Goal: Information Seeking & Learning: Find specific page/section

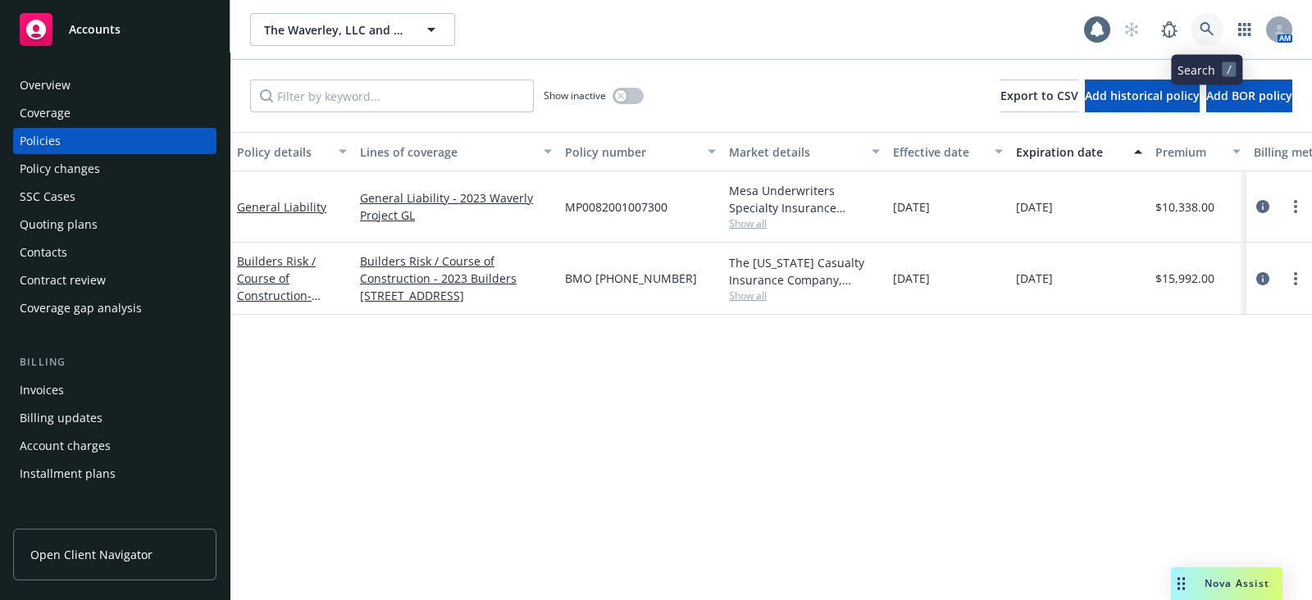
click at [1212, 34] on icon at bounding box center [1207, 29] width 14 height 14
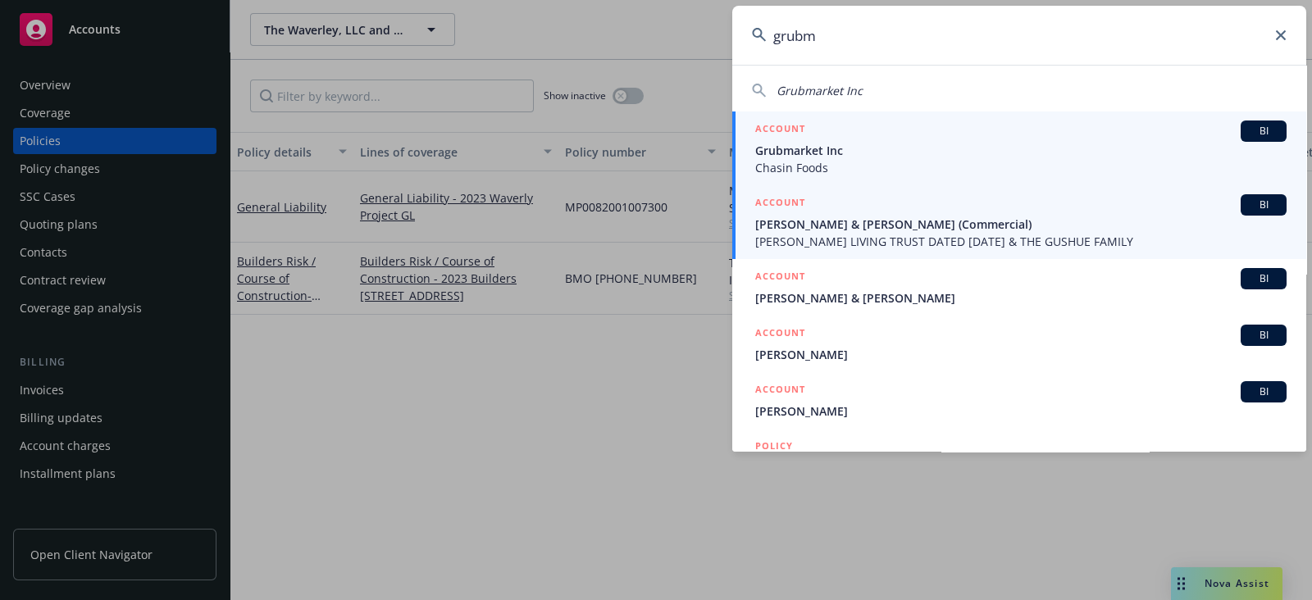
type input "grubm"
click at [1022, 150] on span "Grubmarket Inc" at bounding box center [1020, 150] width 531 height 17
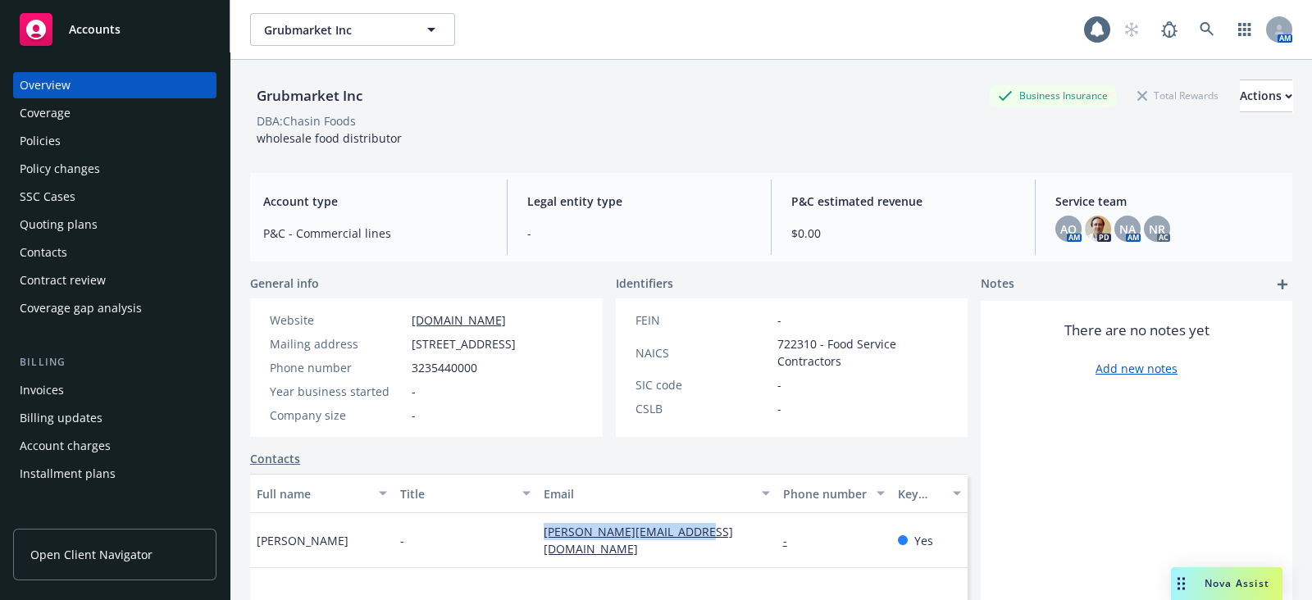
drag, startPoint x: 705, startPoint y: 549, endPoint x: 535, endPoint y: 557, distance: 170.8
click at [537, 557] on div "[PERSON_NAME][EMAIL_ADDRESS][DOMAIN_NAME]" at bounding box center [656, 540] width 239 height 55
copy link "[PERSON_NAME][EMAIL_ADDRESS][DOMAIN_NAME]"
drag, startPoint x: 370, startPoint y: 99, endPoint x: 250, endPoint y: 107, distance: 120.0
click at [250, 107] on div "Grubmarket Inc Business Insurance Total Rewards Actions" at bounding box center [771, 96] width 1042 height 33
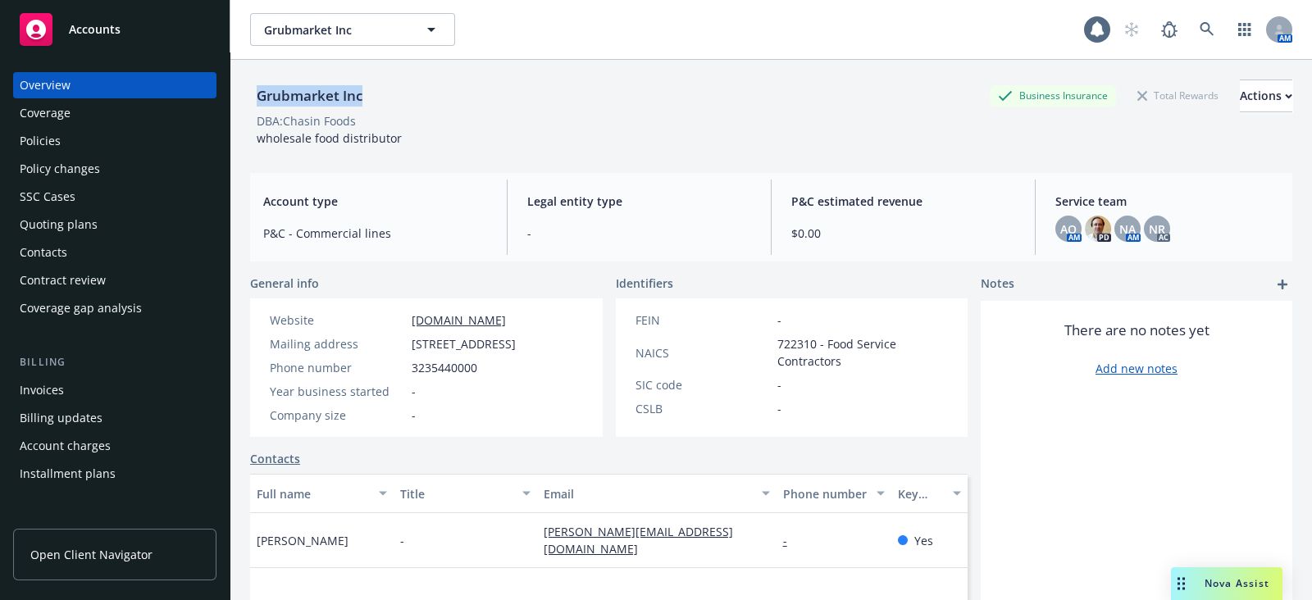
copy div "Grubmarket Inc"
click at [1089, 36] on icon at bounding box center [1097, 29] width 16 height 16
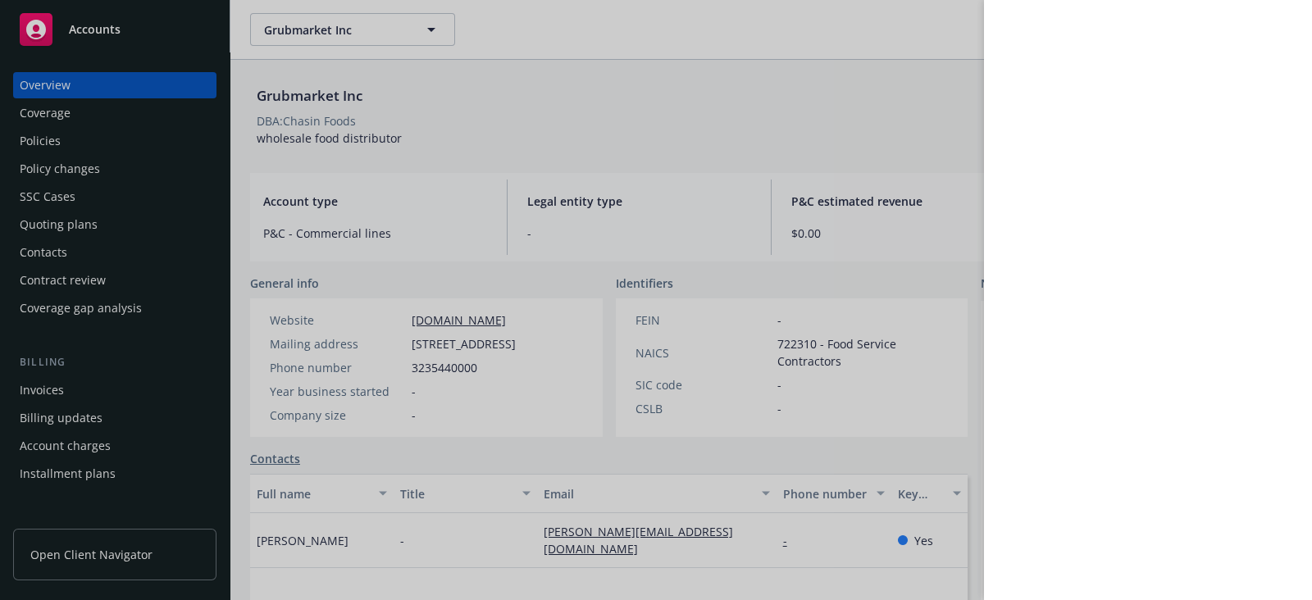
drag, startPoint x: 219, startPoint y: 273, endPoint x: 216, endPoint y: 307, distance: 33.8
click at [216, 307] on div at bounding box center [656, 300] width 1312 height 600
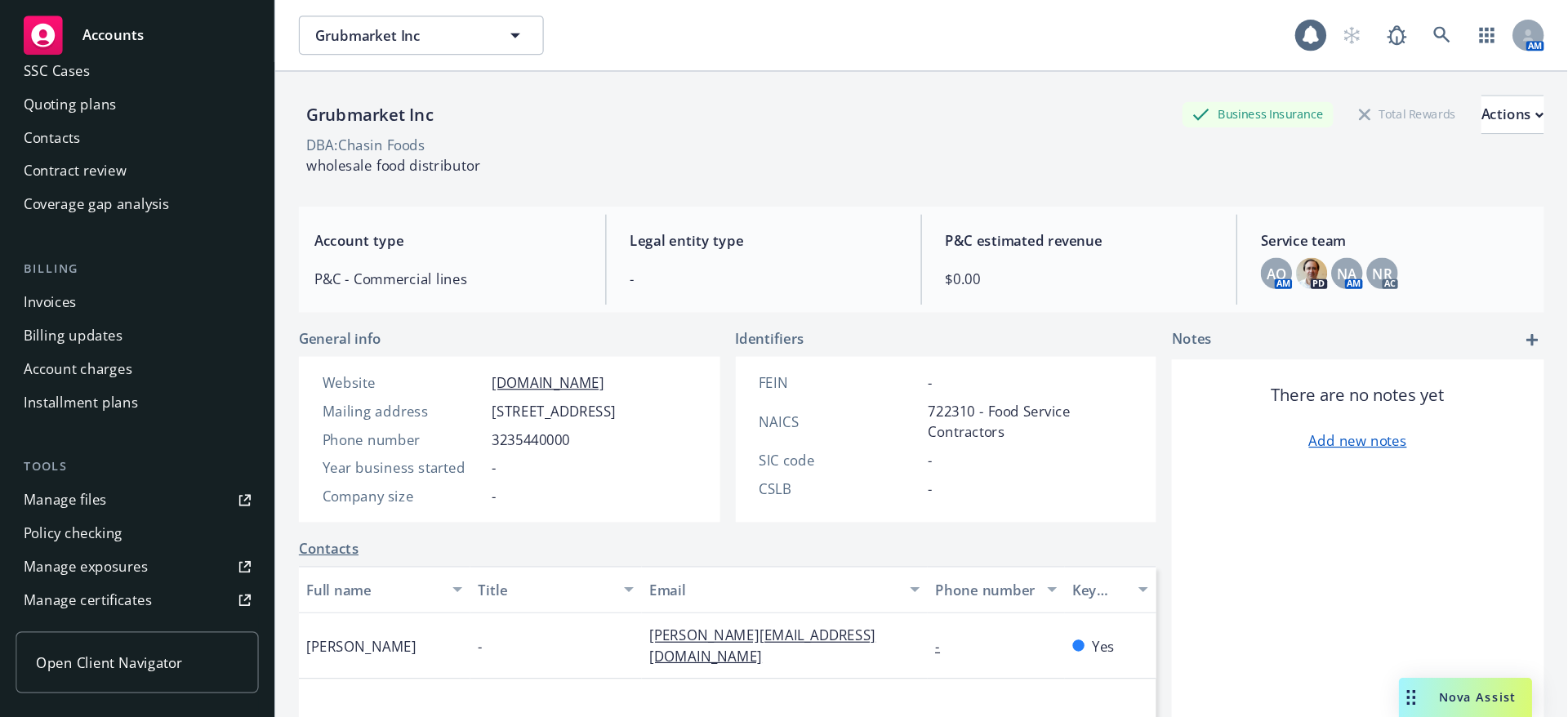
scroll to position [188, 0]
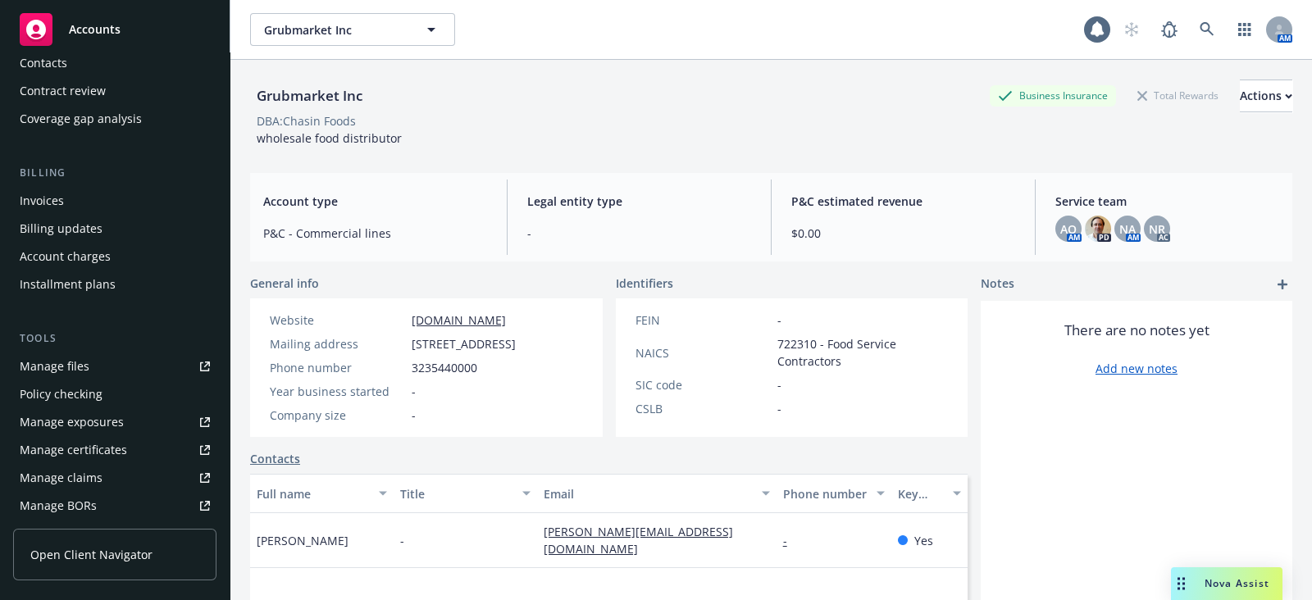
click at [103, 363] on link "Manage files" at bounding box center [114, 366] width 203 height 26
click at [1202, 24] on link at bounding box center [1207, 29] width 33 height 33
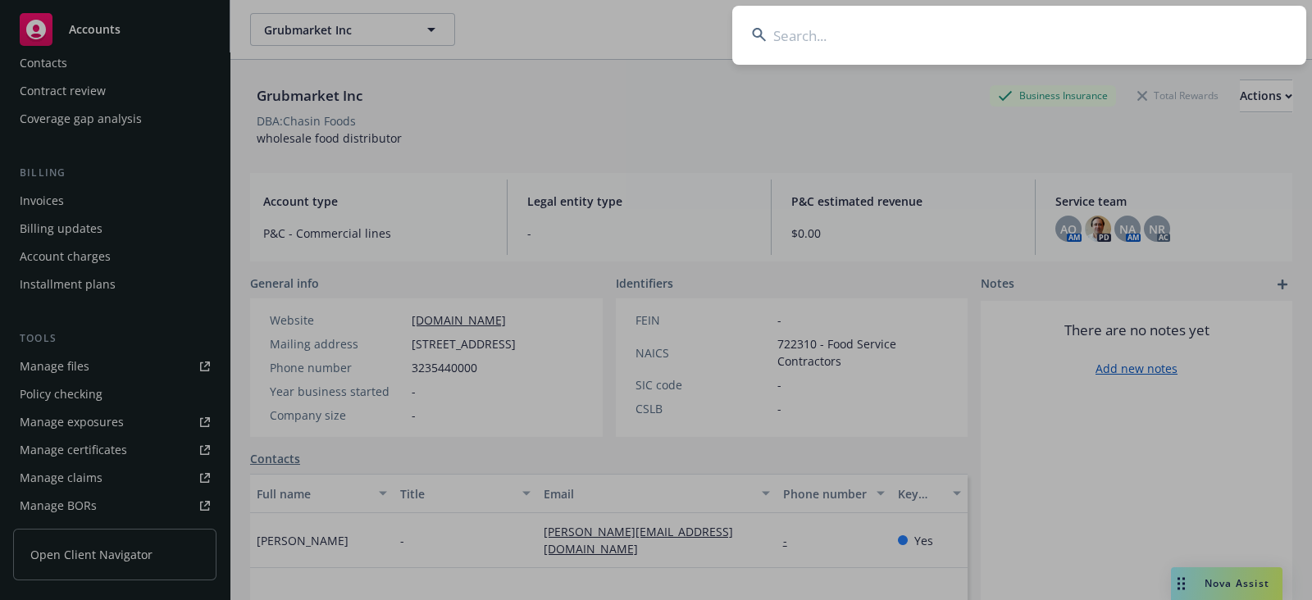
type input "Rainmaker Technology"
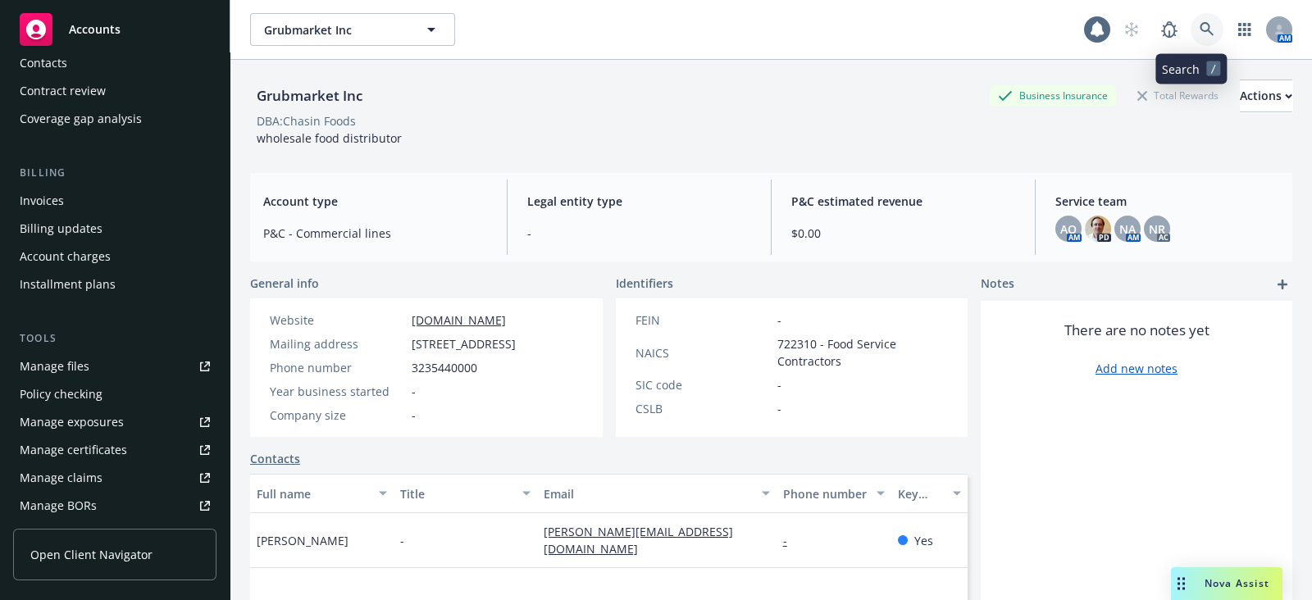
click at [1197, 17] on link at bounding box center [1207, 29] width 33 height 33
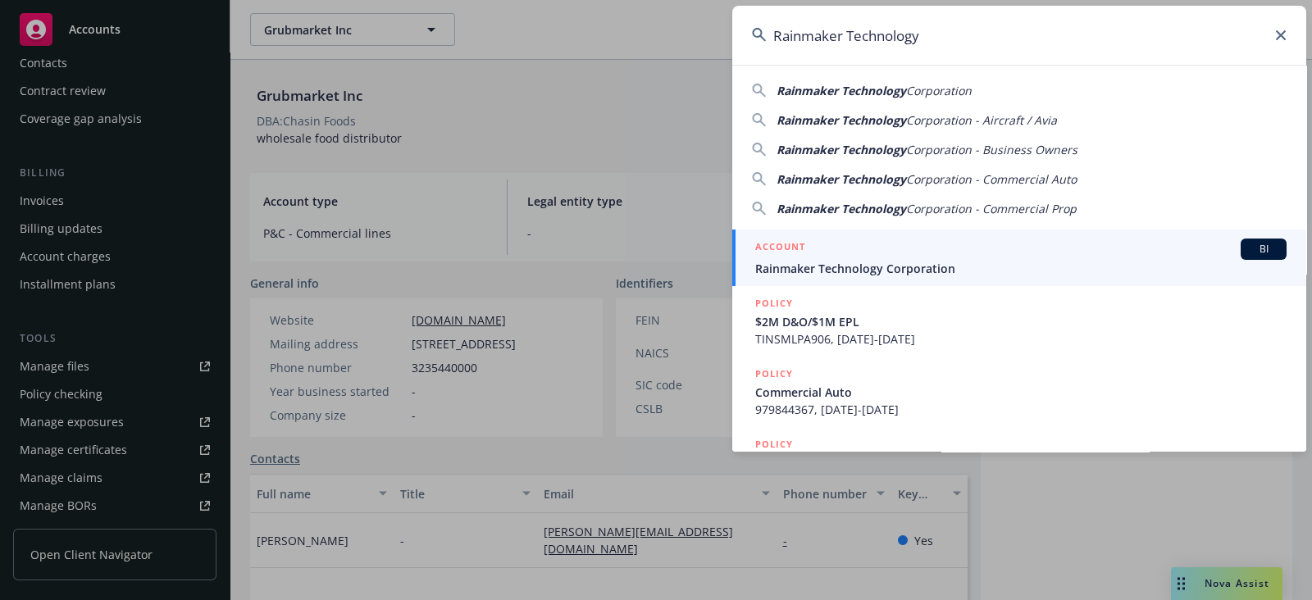
type input "Rainmaker Technology"
click at [1067, 244] on div "ACCOUNT BI" at bounding box center [1020, 249] width 531 height 21
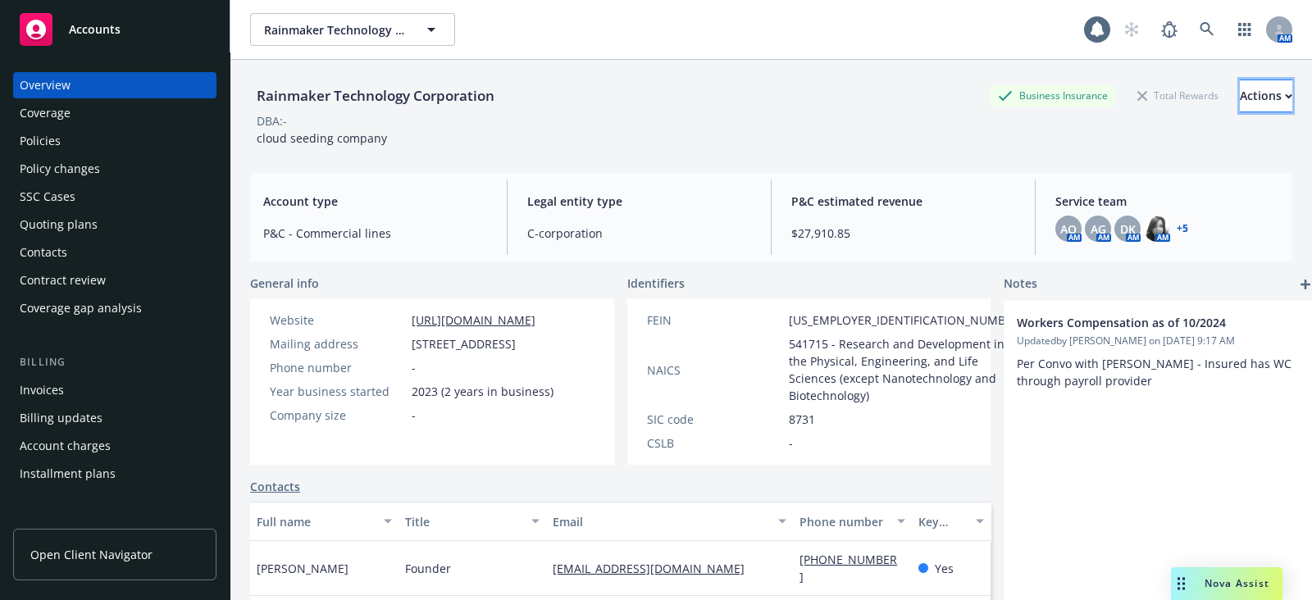
click at [1241, 105] on div "Actions" at bounding box center [1266, 95] width 52 height 31
click at [107, 121] on div "Coverage" at bounding box center [115, 113] width 190 height 26
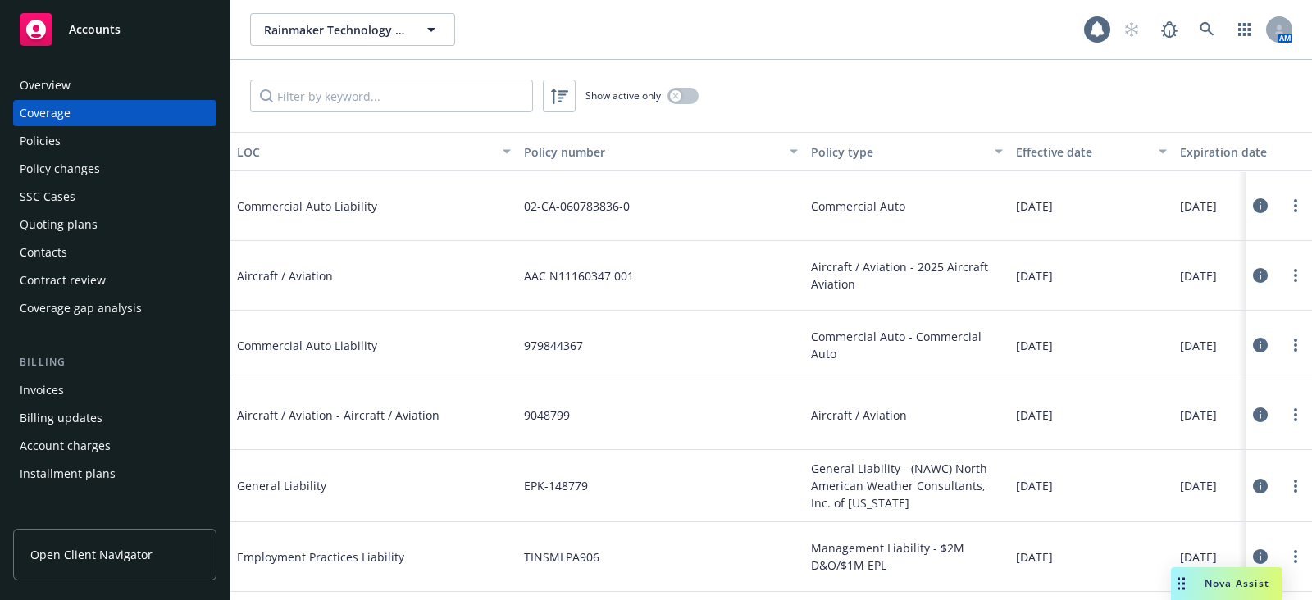
click at [107, 148] on div "Policies" at bounding box center [115, 141] width 190 height 26
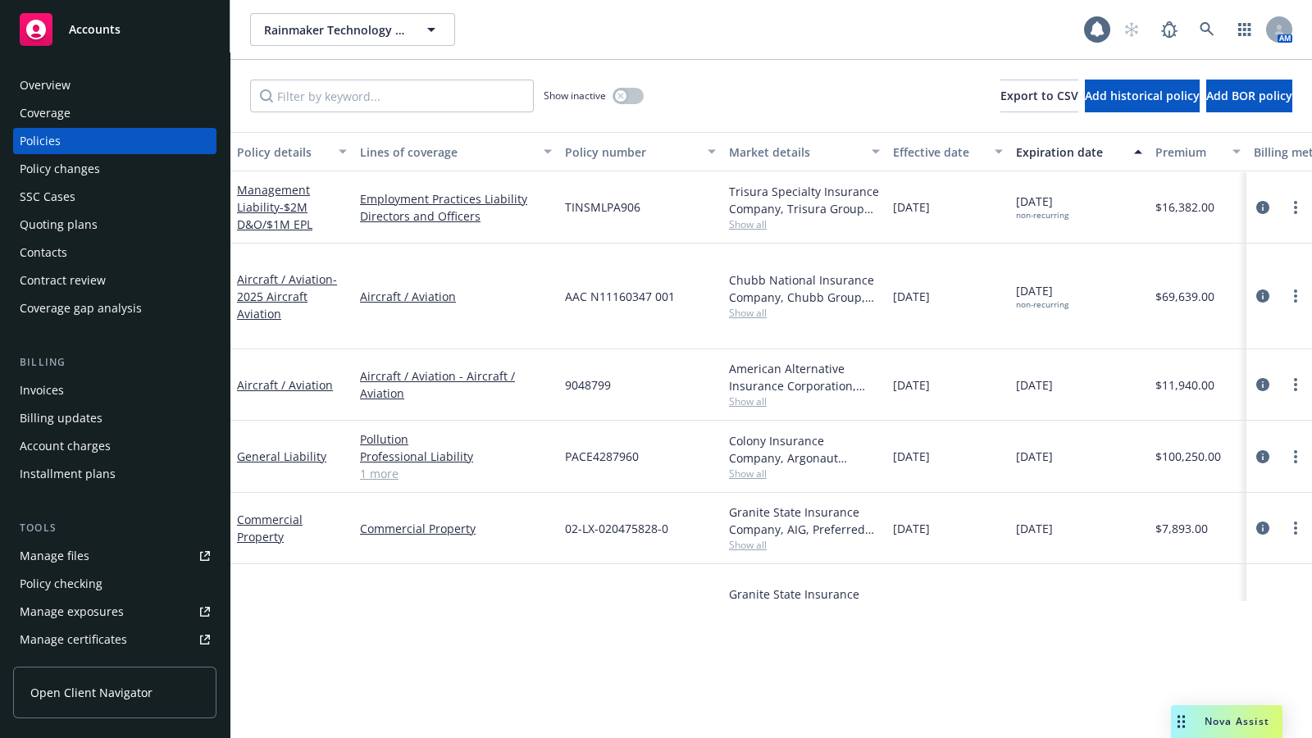
drag, startPoint x: 1303, startPoint y: 364, endPoint x: 823, endPoint y: 25, distance: 588.0
click at [823, 25] on div "Rainmaker Technology Corporation Rainmaker Technology Corporation" at bounding box center [667, 29] width 834 height 33
click at [1026, 17] on div "Rainmaker Technology Corporation Rainmaker Technology Corporation" at bounding box center [667, 29] width 834 height 33
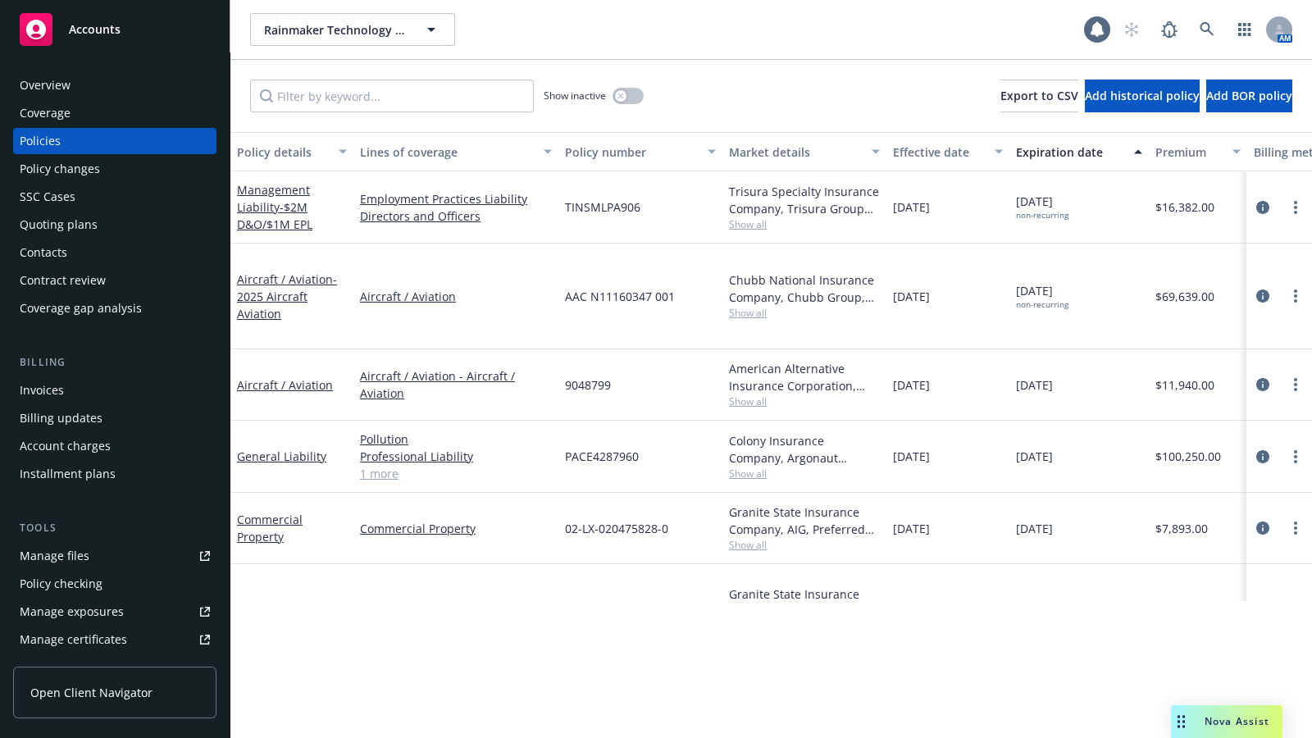
click at [1026, 17] on div "Rainmaker Technology Corporation Rainmaker Technology Corporation" at bounding box center [667, 29] width 834 height 33
click at [854, 600] on div "Policy details Lines of coverage Policy number Market details Effective date Ex…" at bounding box center [771, 435] width 1082 height 606
click at [993, 33] on div "Rainmaker Technology Corporation Rainmaker Technology Corporation" at bounding box center [667, 29] width 834 height 33
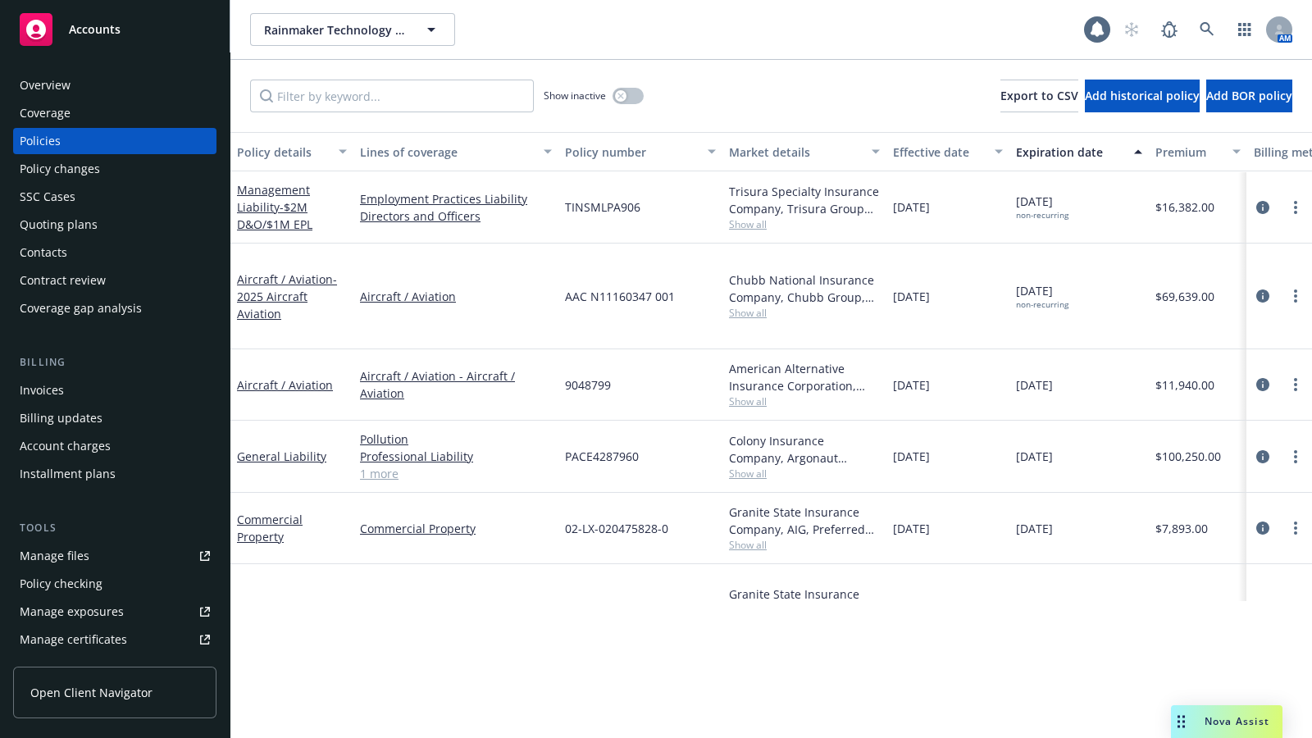
click at [566, 600] on div "Policy details Lines of coverage Policy number Market details Effective date Ex…" at bounding box center [771, 435] width 1082 height 606
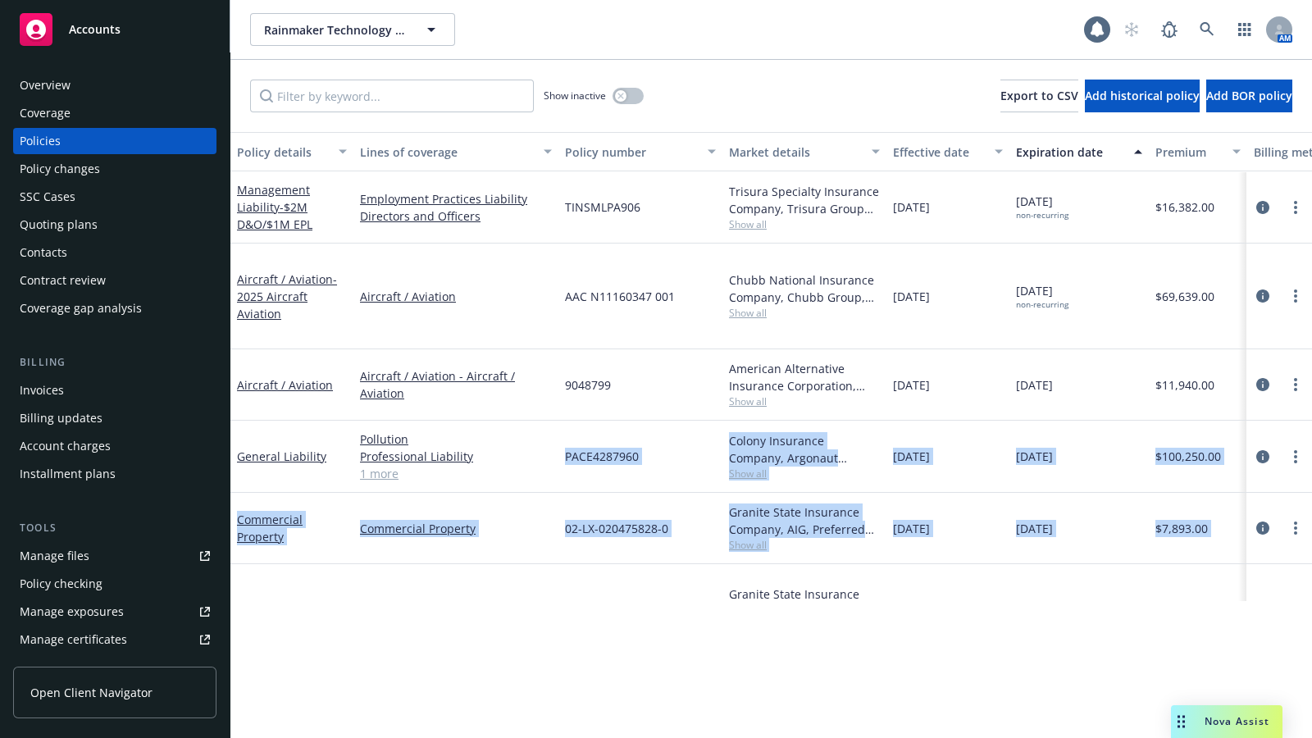
drag, startPoint x: 566, startPoint y: 737, endPoint x: 569, endPoint y: 376, distance: 361.7
click at [569, 376] on div "Policy details Lines of coverage Policy number Market details Effective date Ex…" at bounding box center [771, 435] width 1082 height 606
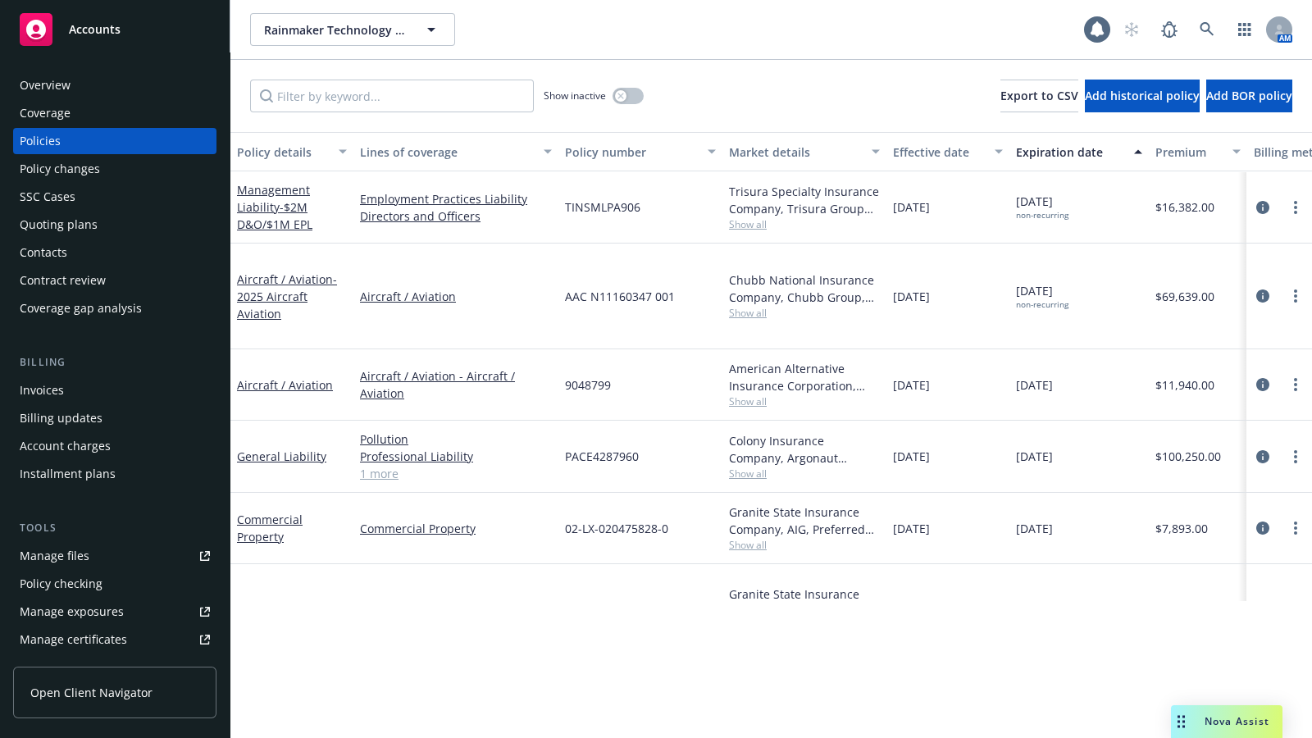
click at [641, 600] on div "Policy details Lines of coverage Policy number Market details Effective date Ex…" at bounding box center [771, 435] width 1082 height 606
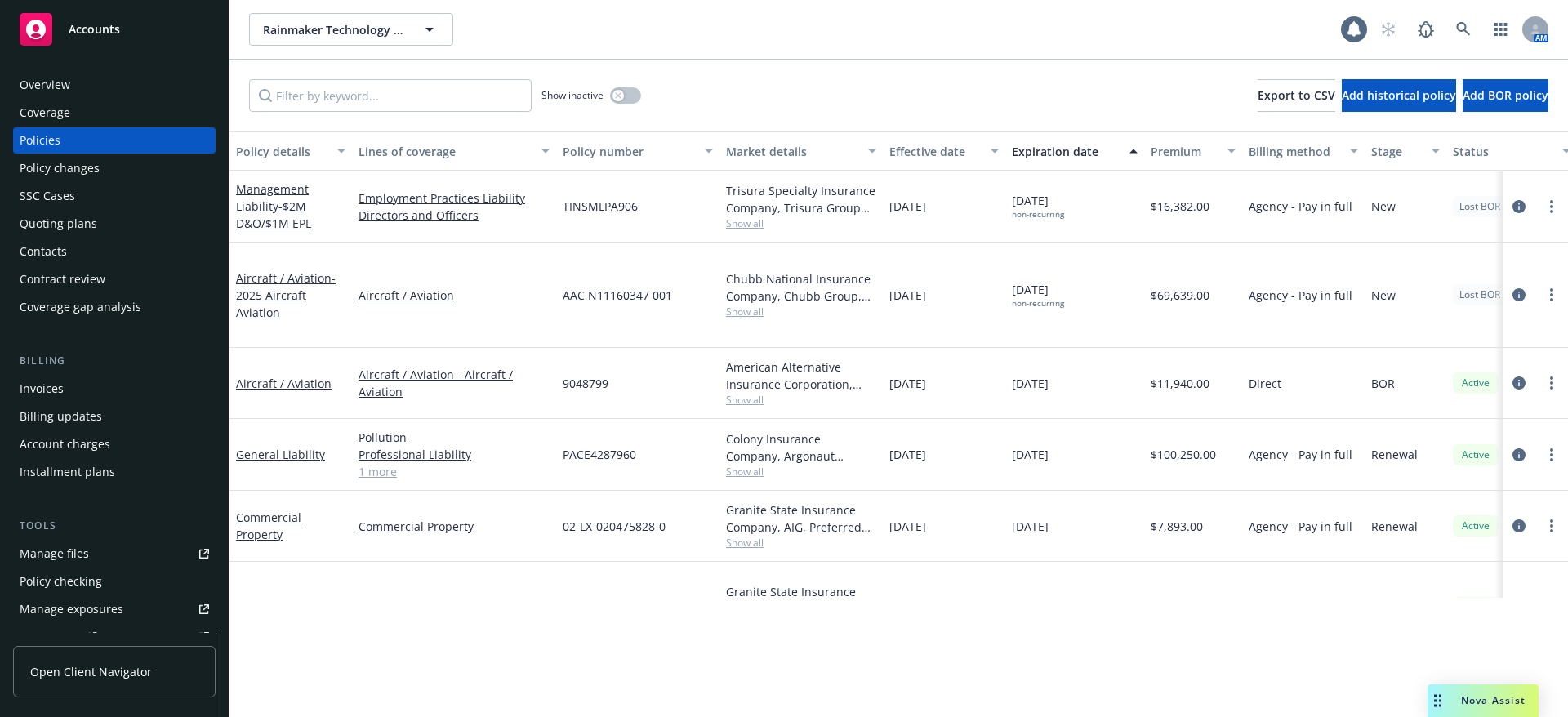
drag, startPoint x: 1282, startPoint y: 5, endPoint x: 860, endPoint y: 17, distance: 422.2
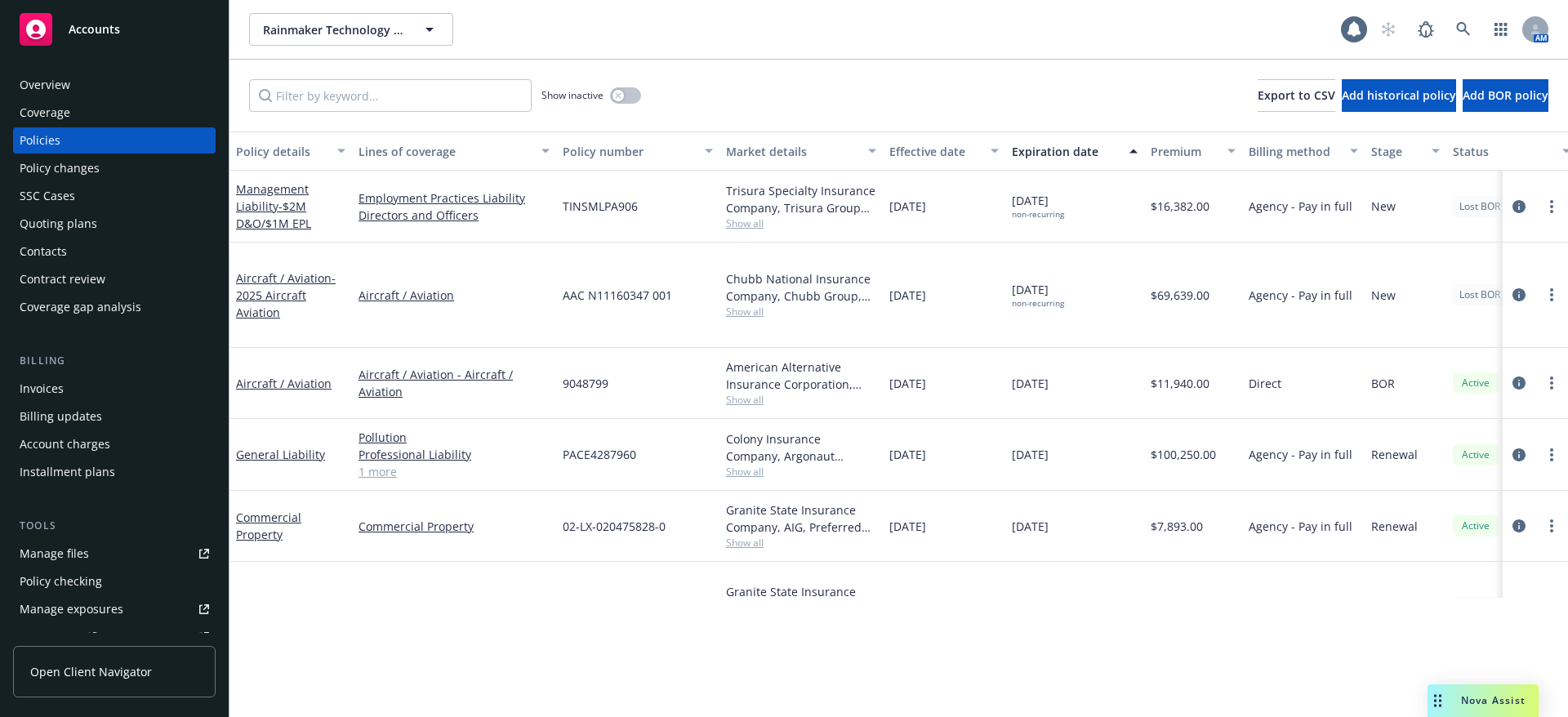
click at [860, 17] on div "Rainmaker Technology Corporation Rainmaker Technology Corporation" at bounding box center [794, 29] width 1092 height 33
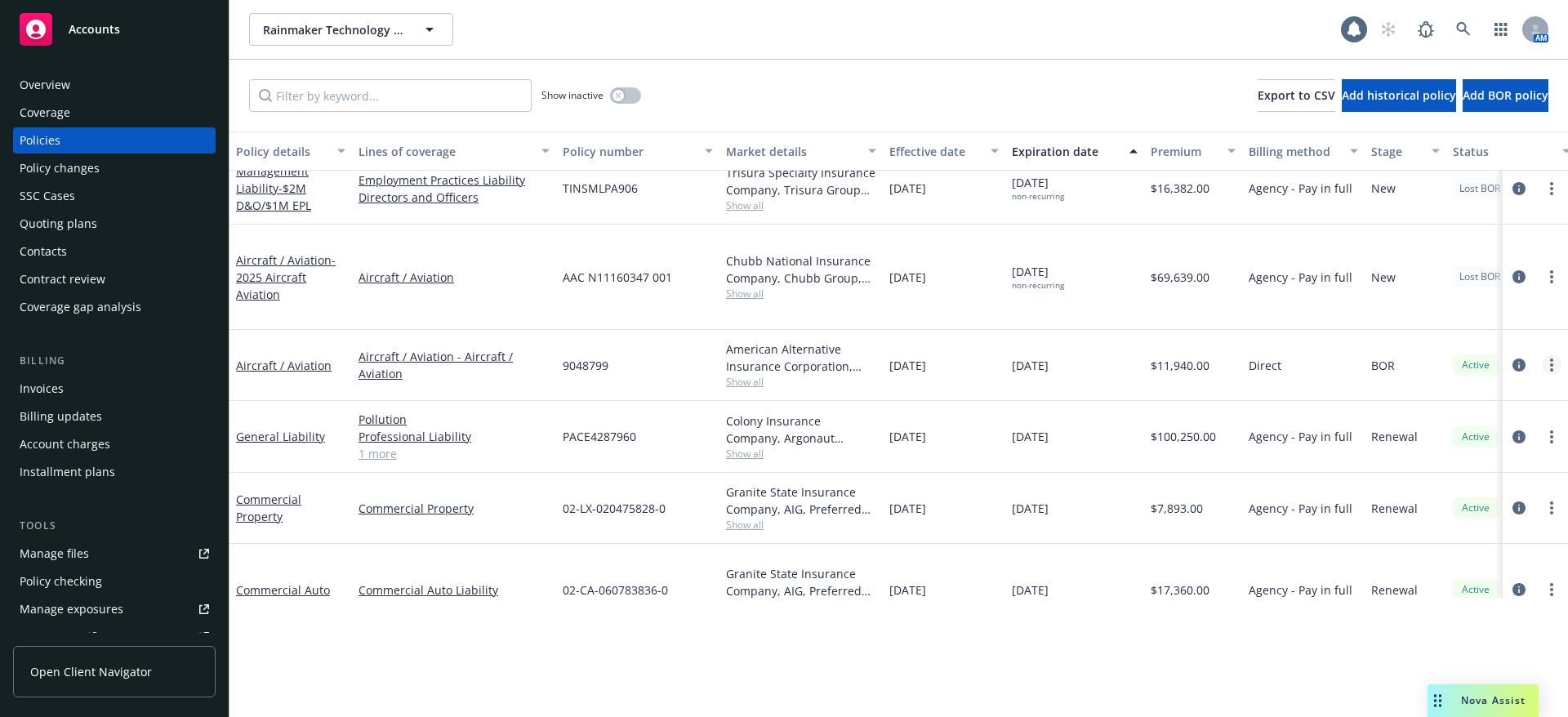
click at [1305, 358] on icon "more" at bounding box center [1551, 364] width 3 height 13
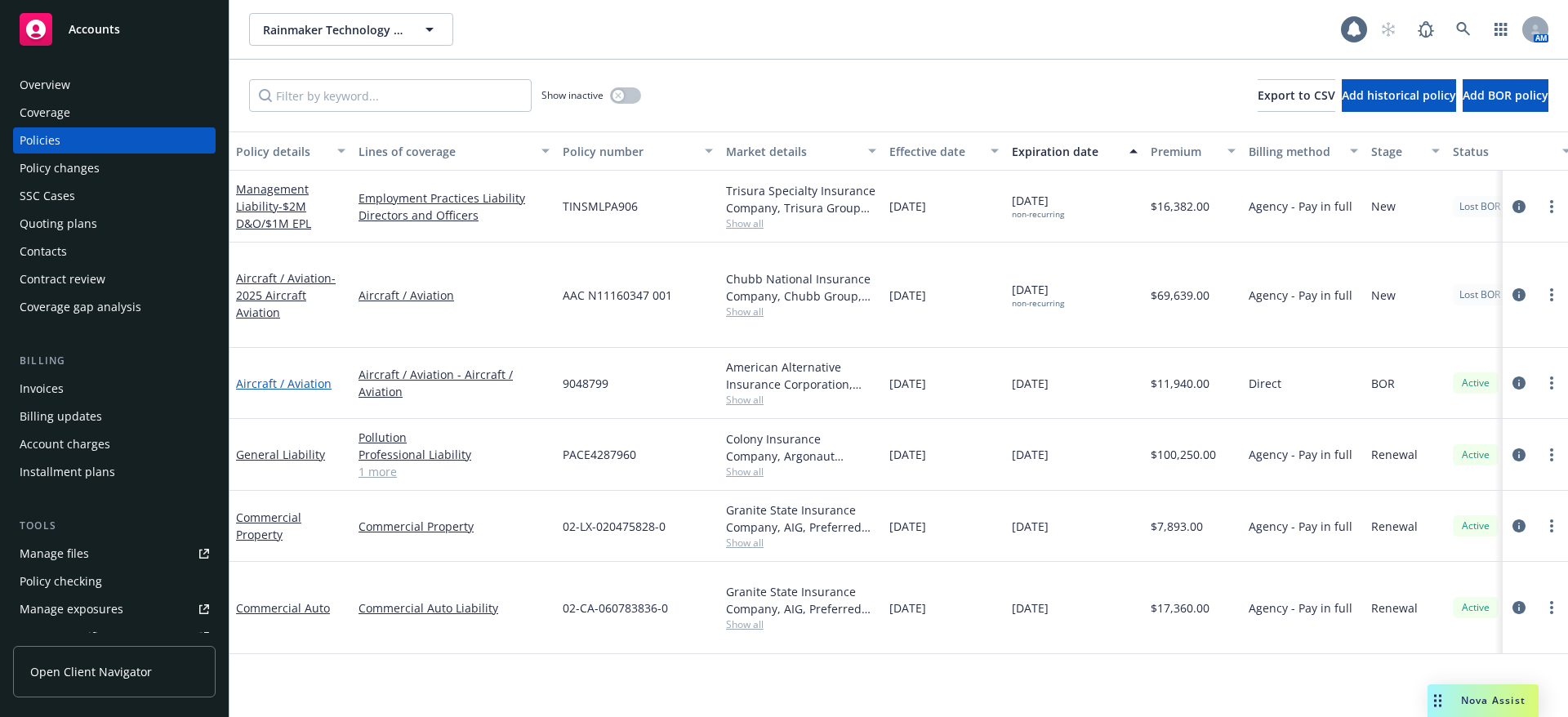
scroll to position [0, 0]
click at [1305, 373] on link "more" at bounding box center [1551, 383] width 20 height 20
click at [1305, 348] on div "BOR" at bounding box center [1405, 382] width 82 height 71
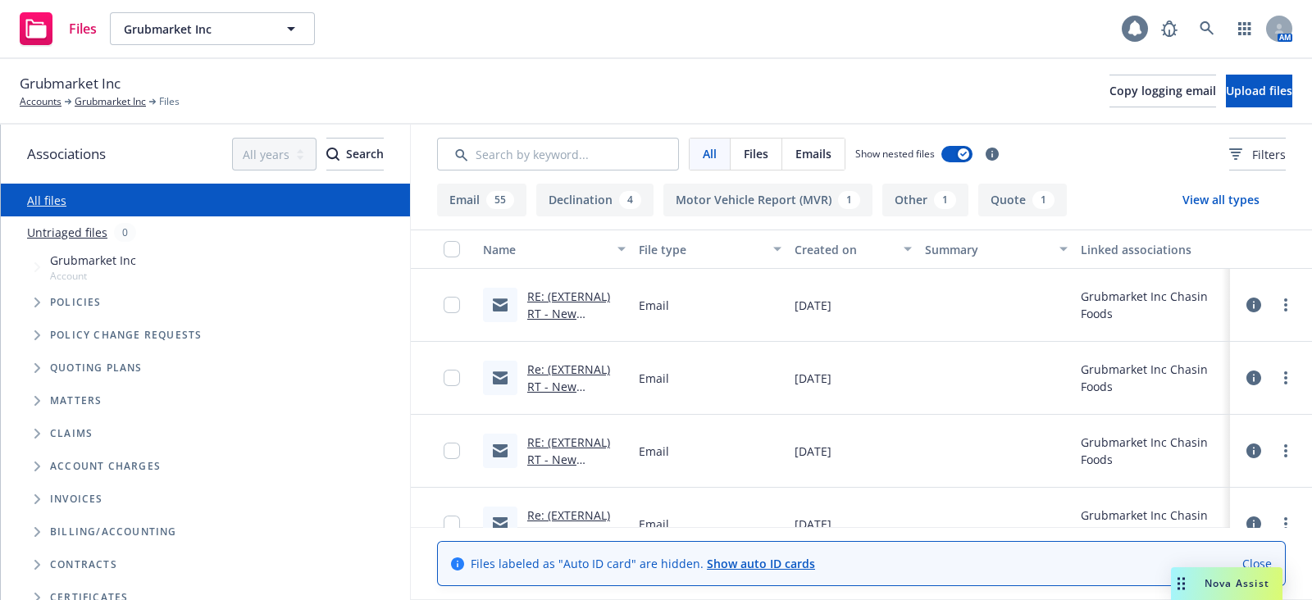
click at [1136, 27] on icon at bounding box center [1135, 28] width 13 height 15
click at [1217, 26] on link at bounding box center [1207, 28] width 33 height 33
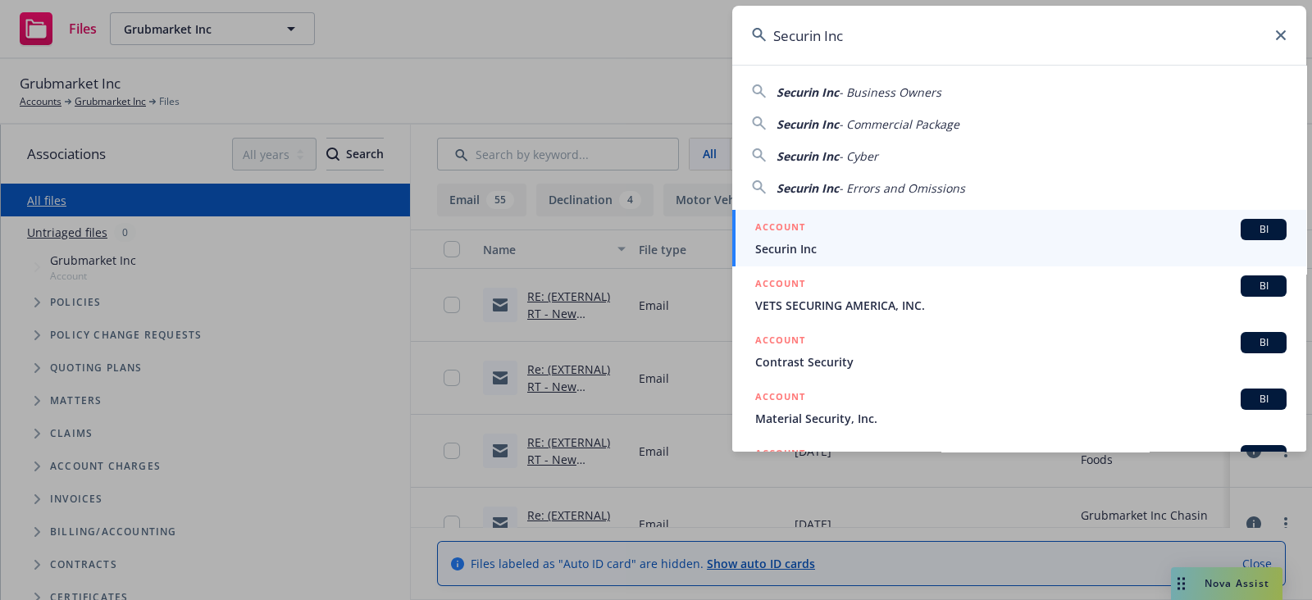
type input "Securin Inc"
click at [1111, 244] on span "Securin Inc" at bounding box center [1020, 248] width 531 height 17
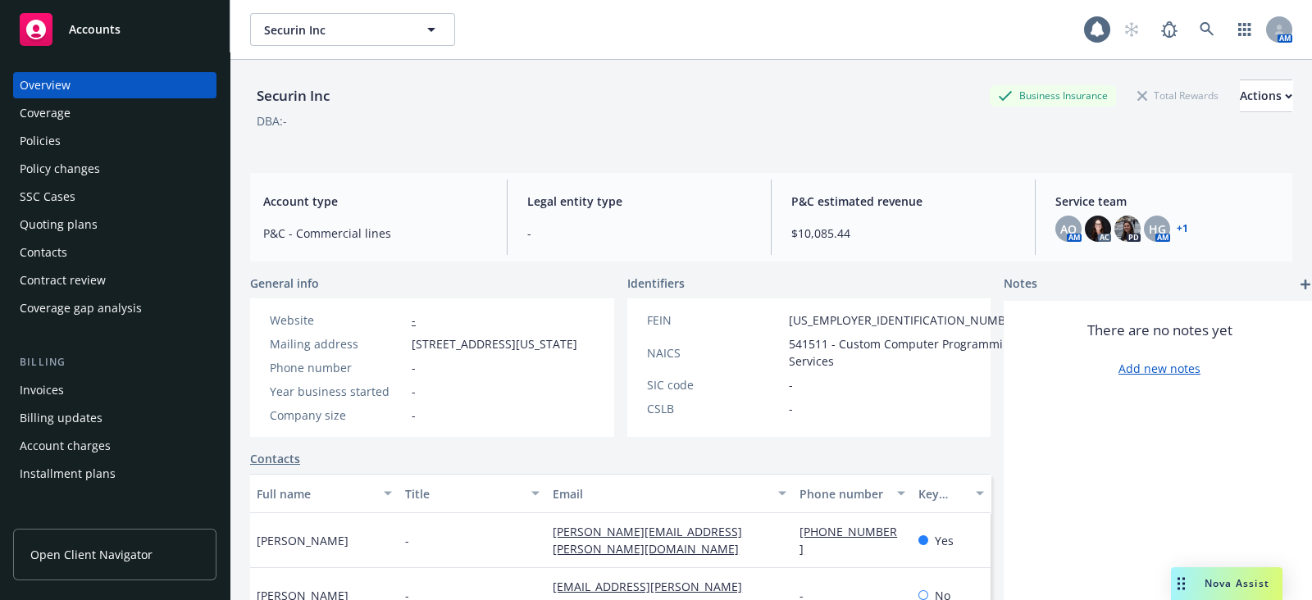
click at [121, 145] on div "Policies" at bounding box center [115, 141] width 190 height 26
